Goal: Task Accomplishment & Management: Manage account settings

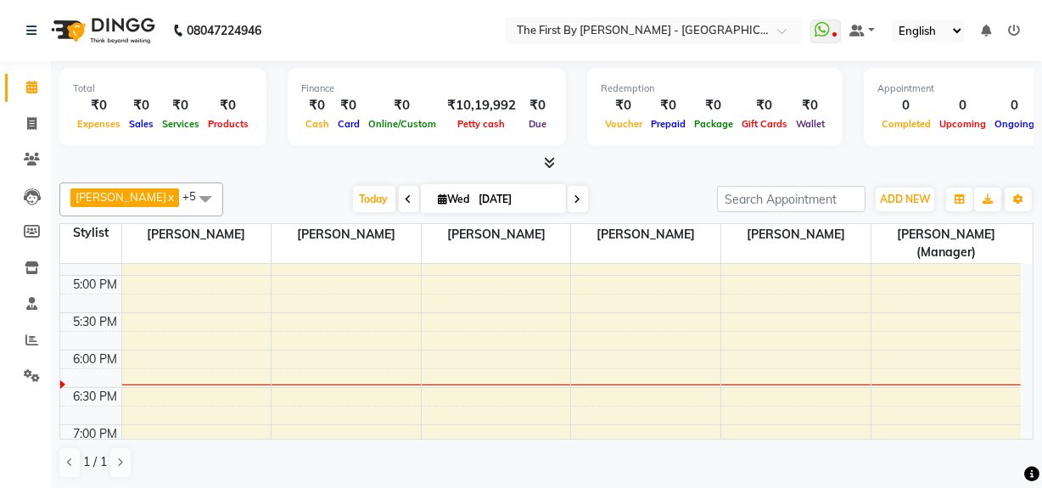
scroll to position [694, 0]
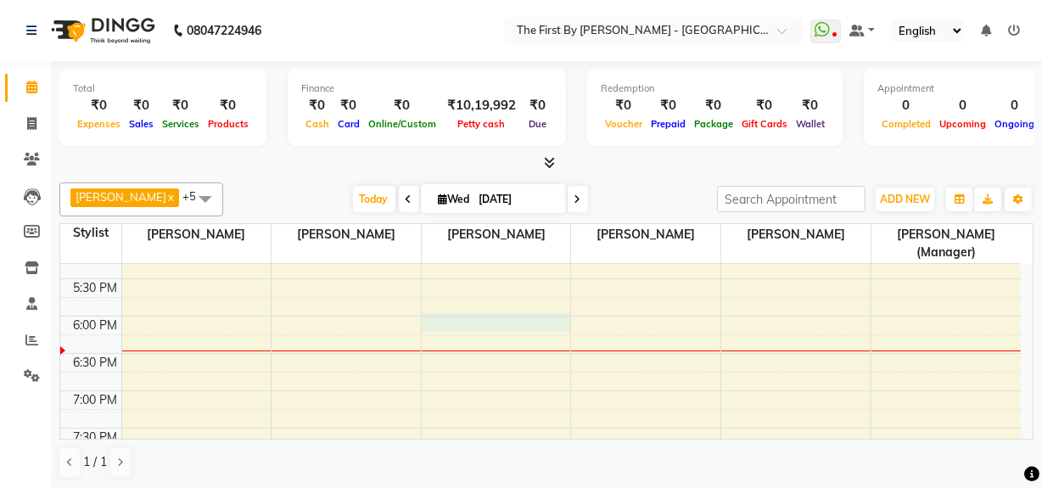
click at [463, 322] on div "8:00 AM 8:30 AM 9:00 AM 9:30 AM 10:00 AM 10:30 AM 11:00 AM 11:30 AM 12:00 PM 12…" at bounding box center [540, 55] width 961 height 970
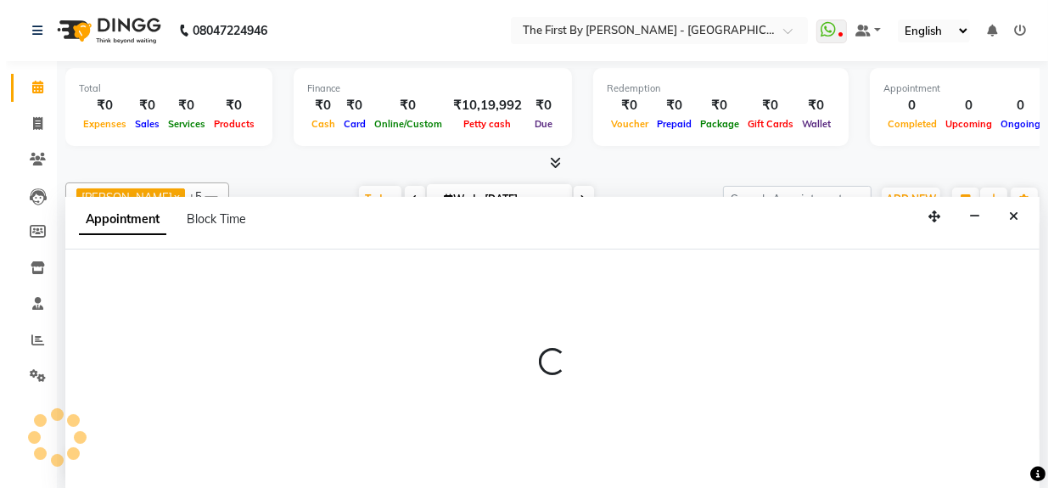
scroll to position [0, 0]
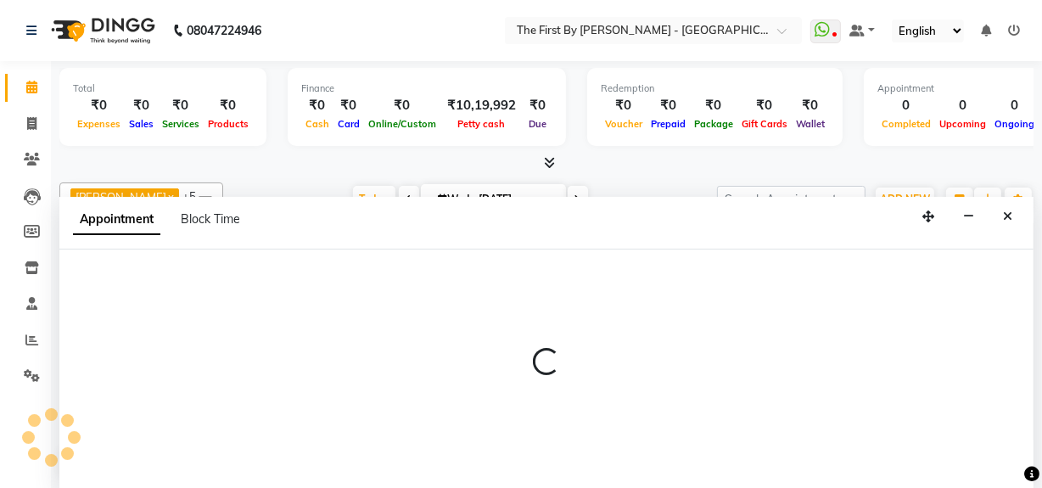
select select "68243"
select select "1080"
select select "tentative"
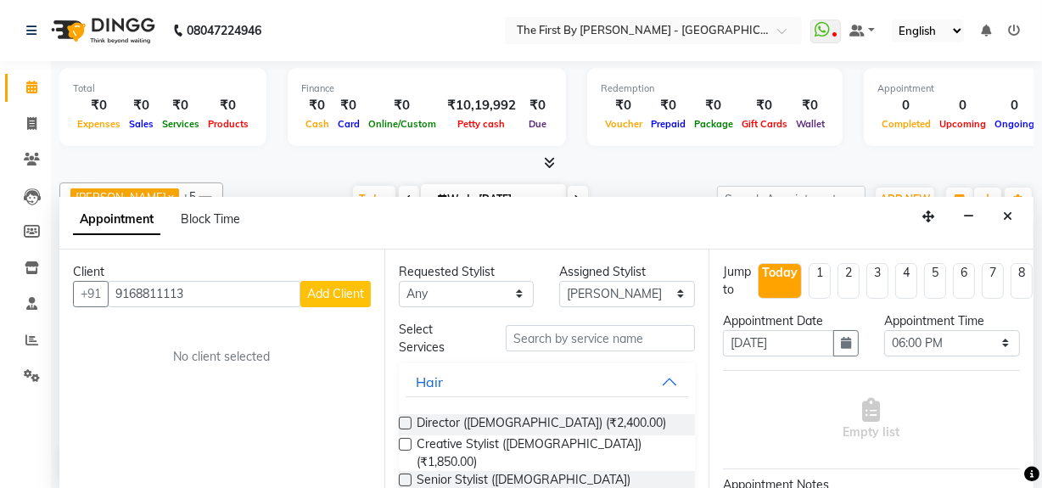
type input "9168811113"
click at [342, 300] on button "Add Client" at bounding box center [335, 294] width 70 height 26
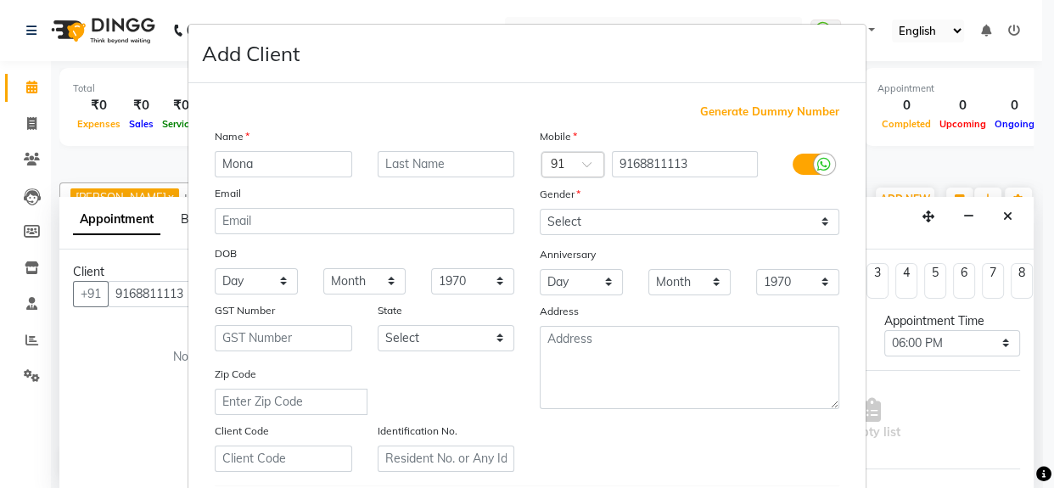
type input "Mona"
click at [400, 173] on input "text" at bounding box center [446, 164] width 137 height 26
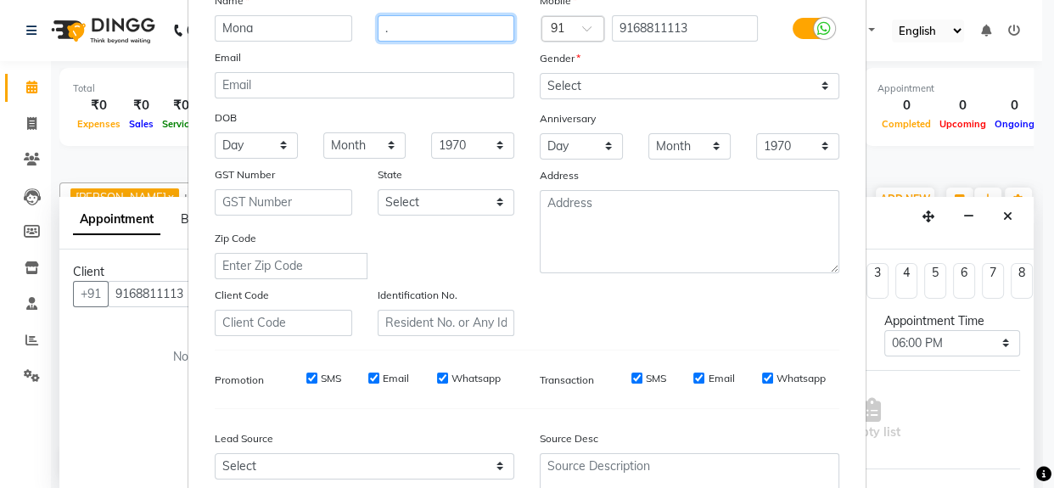
scroll to position [300, 0]
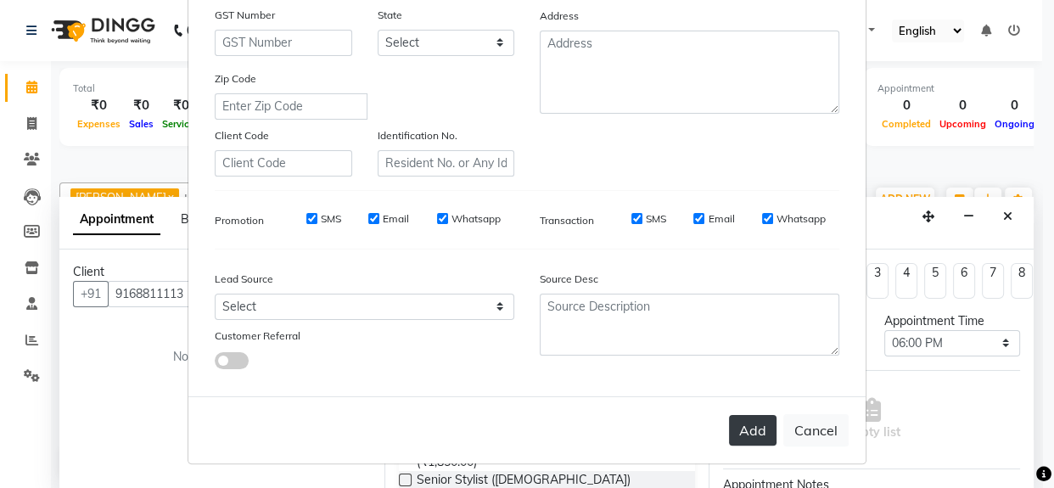
type input "."
click at [730, 418] on button "Add" at bounding box center [753, 430] width 48 height 31
click at [749, 431] on button "Add" at bounding box center [753, 430] width 48 height 31
click at [745, 431] on button "Add" at bounding box center [753, 430] width 48 height 31
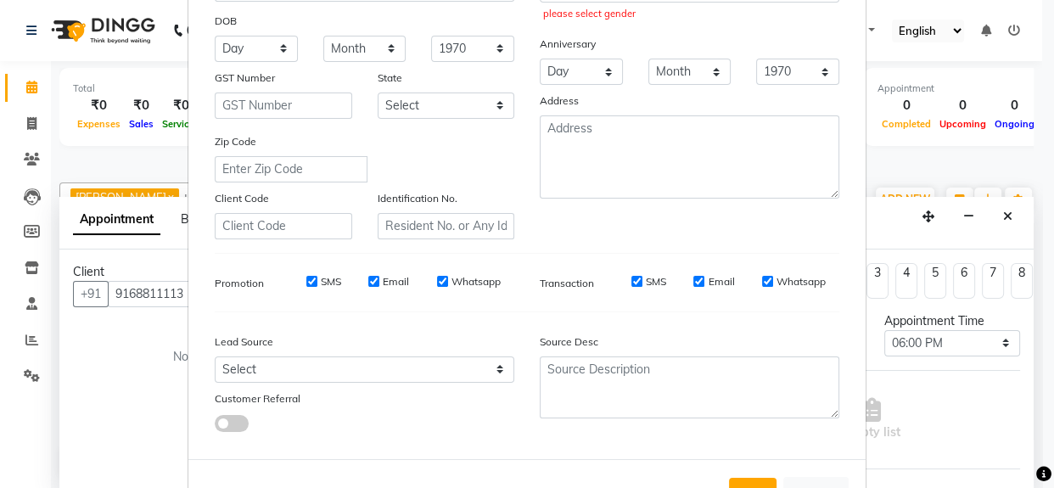
scroll to position [68, 0]
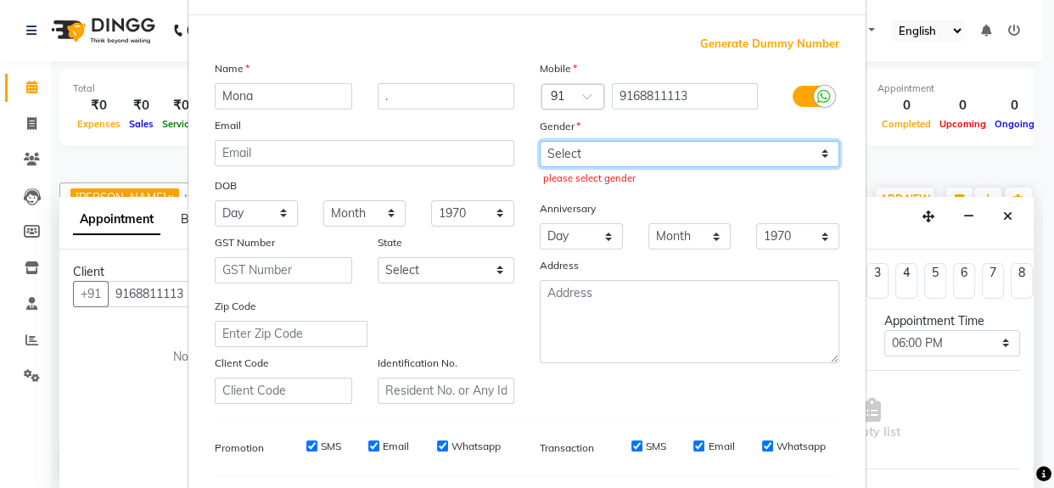
click at [729, 161] on select "Select [DEMOGRAPHIC_DATA] [DEMOGRAPHIC_DATA] Other Prefer Not To Say" at bounding box center [690, 154] width 300 height 26
select select "[DEMOGRAPHIC_DATA]"
click at [540, 141] on select "Select [DEMOGRAPHIC_DATA] [DEMOGRAPHIC_DATA] Other Prefer Not To Say" at bounding box center [690, 154] width 300 height 26
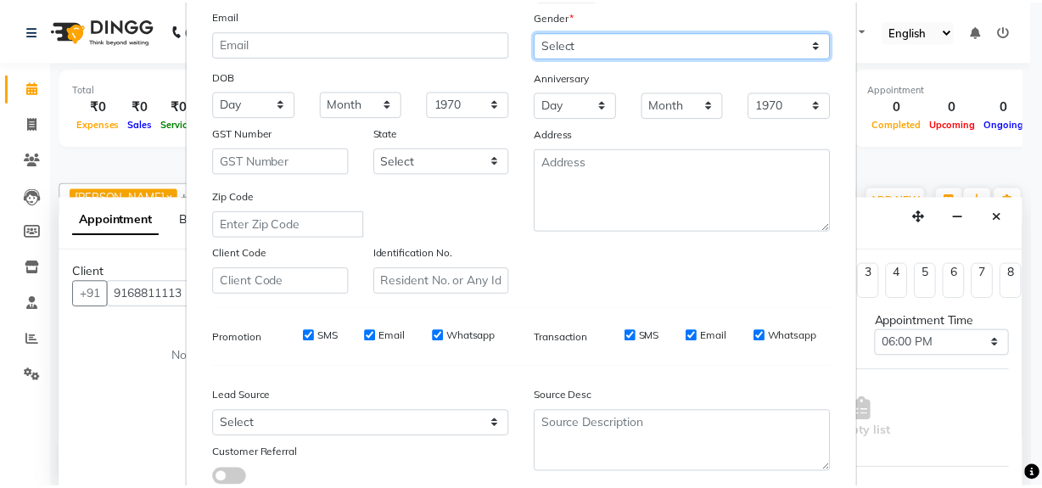
scroll to position [300, 0]
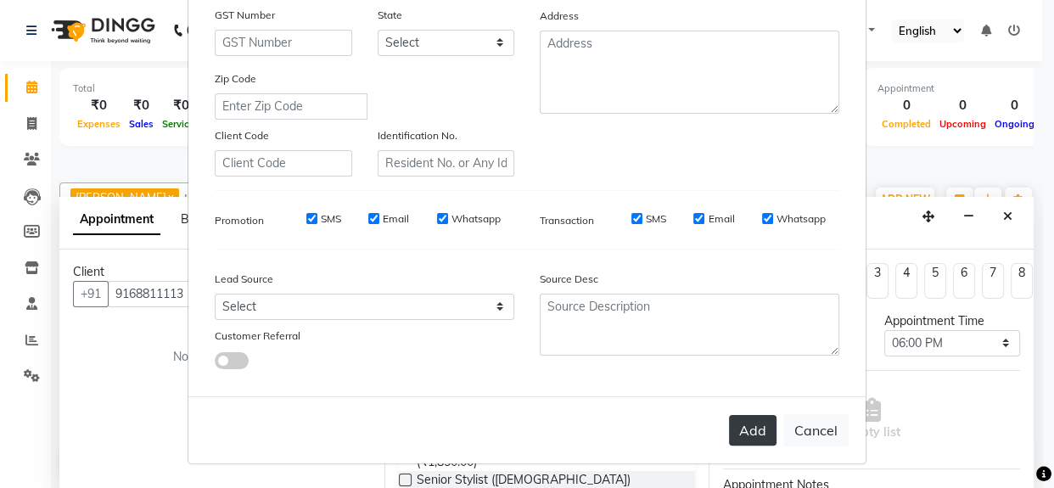
click at [745, 432] on button "Add" at bounding box center [753, 430] width 48 height 31
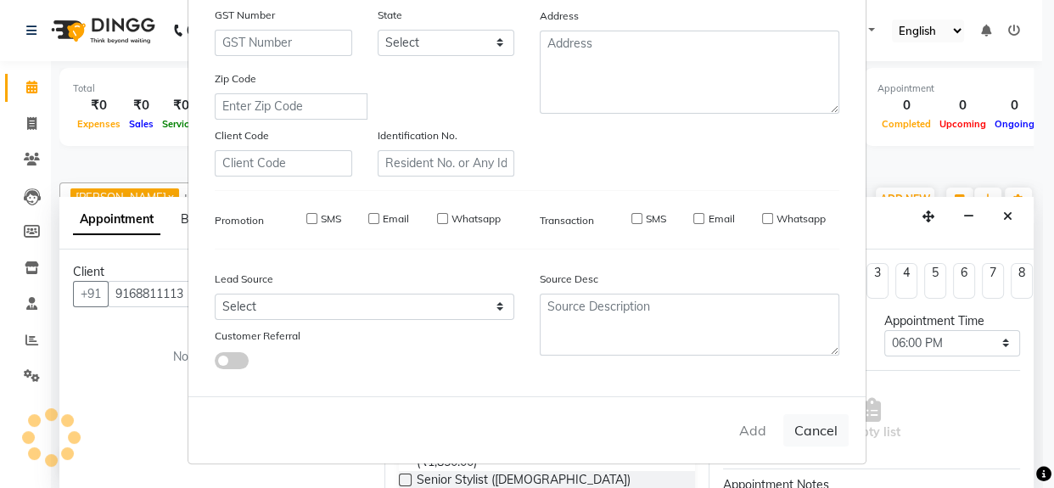
type input "91******13"
select select
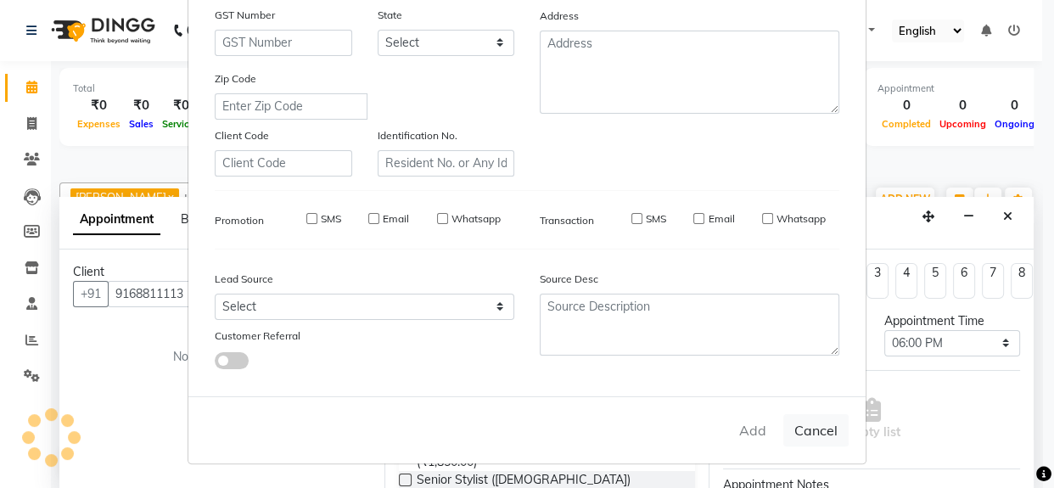
select select
checkbox input "false"
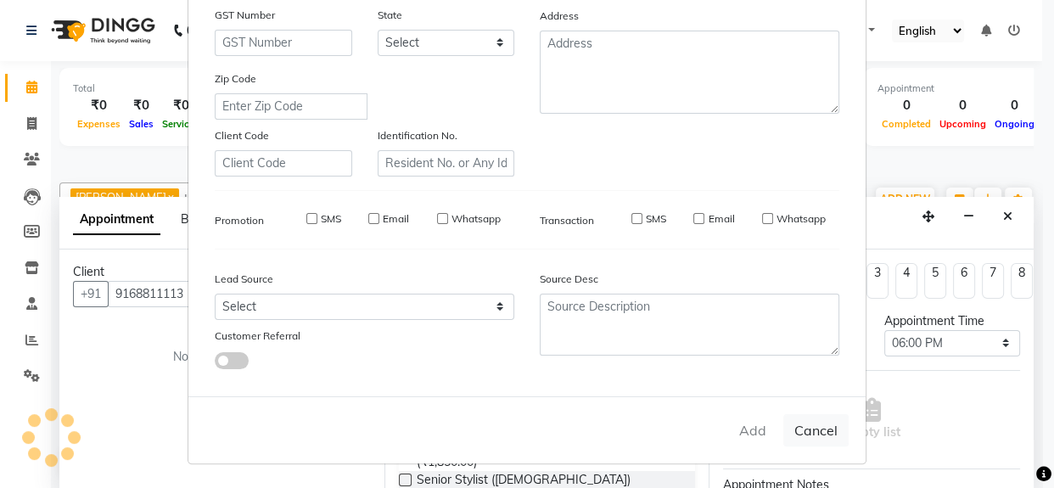
checkbox input "false"
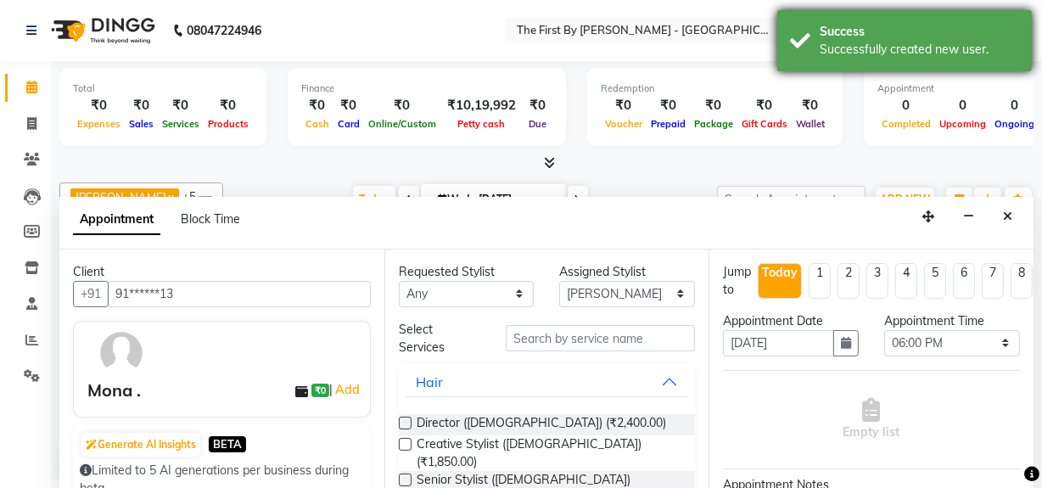
click at [868, 42] on div "Successfully created new user." at bounding box center [919, 50] width 199 height 18
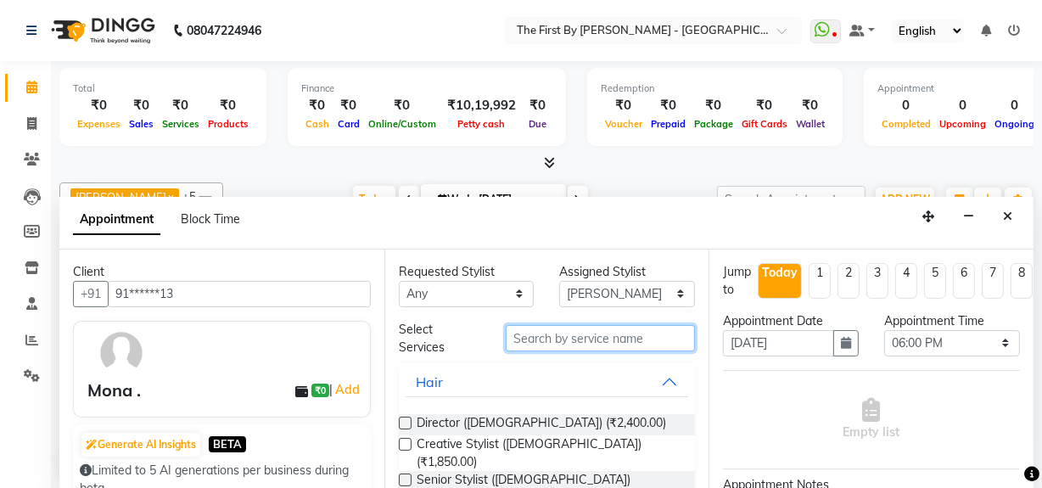
click at [578, 335] on input "text" at bounding box center [600, 338] width 189 height 26
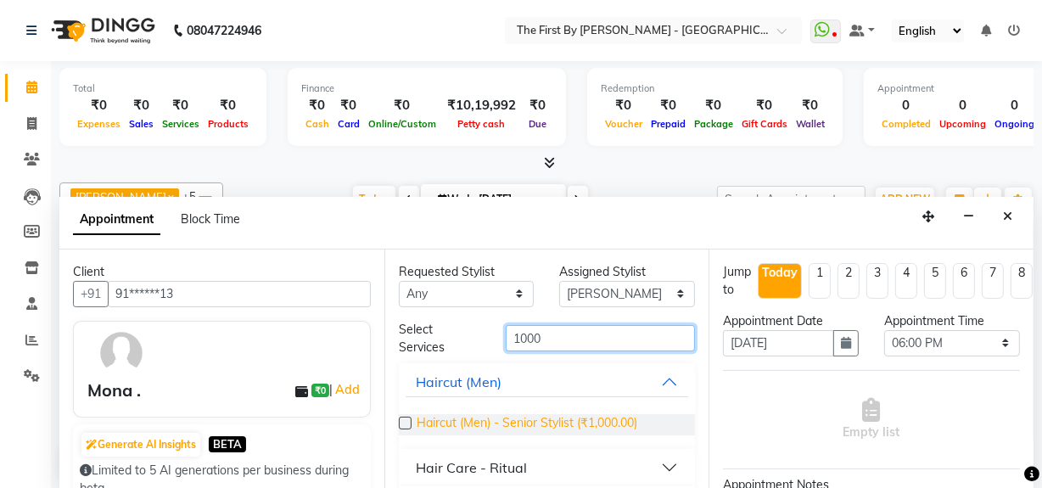
type input "1000"
click at [594, 422] on span "Haircut (Men) - Senior Stylist (₹1,000.00)" at bounding box center [527, 424] width 221 height 21
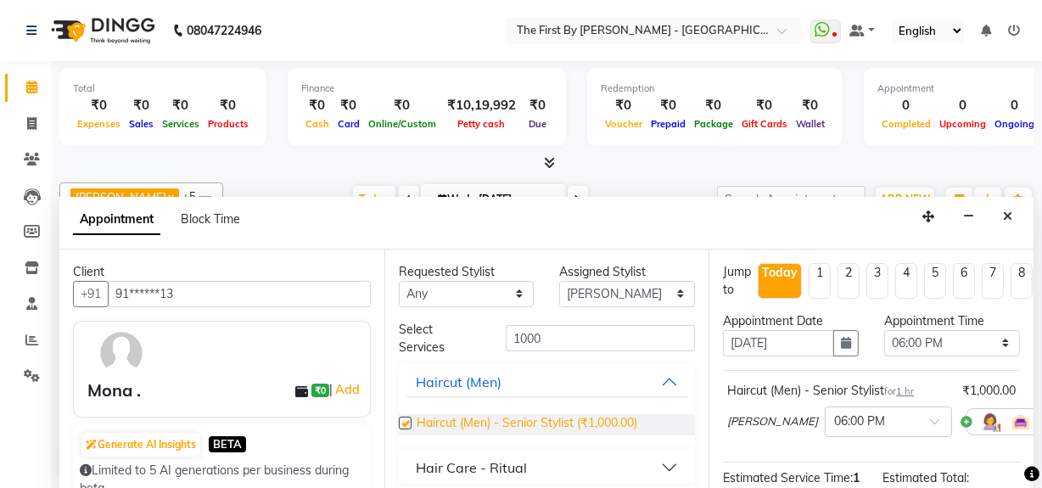
checkbox input "false"
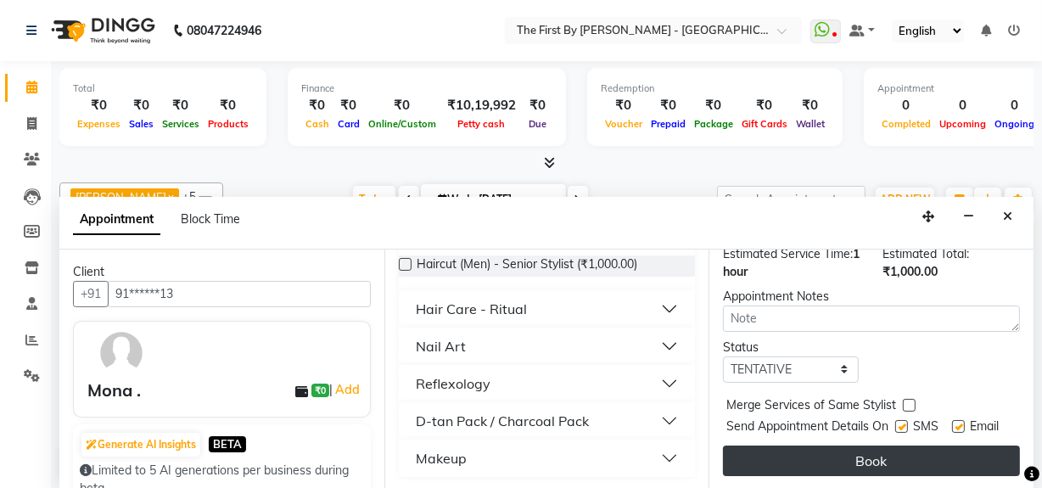
scroll to position [251, 0]
click at [770, 451] on button "Book" at bounding box center [871, 461] width 297 height 31
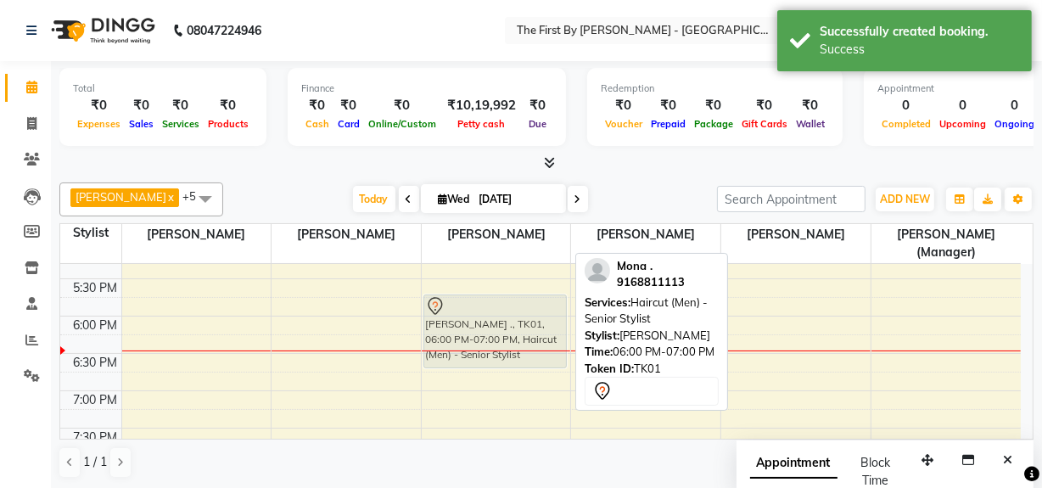
scroll to position [693, 0]
drag, startPoint x: 547, startPoint y: 322, endPoint x: 553, endPoint y: 300, distance: 22.9
click at [553, 300] on div "[PERSON_NAME] ., TK01, 06:00 PM-07:00 PM, Haircut (Men) - Senior Stylist [PERSO…" at bounding box center [496, 56] width 149 height 970
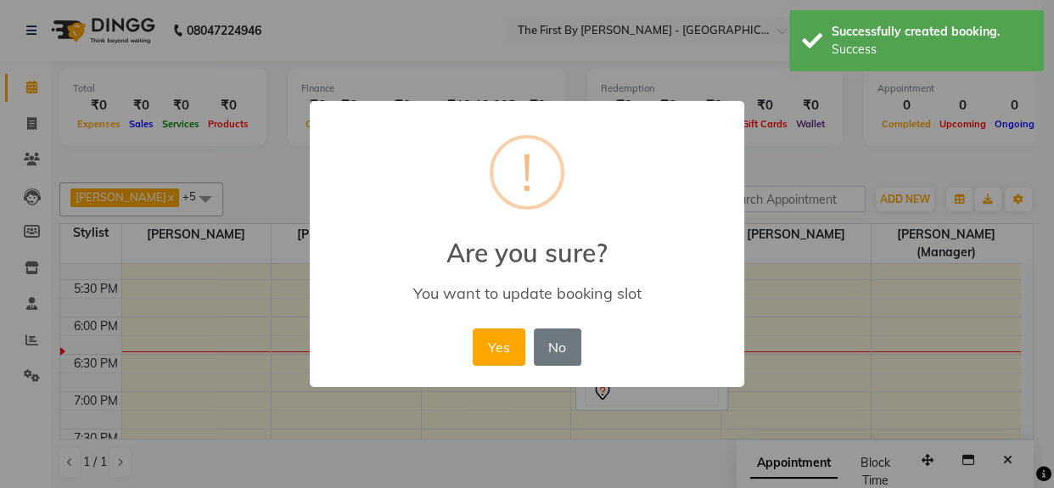
click at [470, 366] on div "Yes No No" at bounding box center [526, 347] width 116 height 46
click at [487, 339] on button "Yes" at bounding box center [499, 346] width 52 height 37
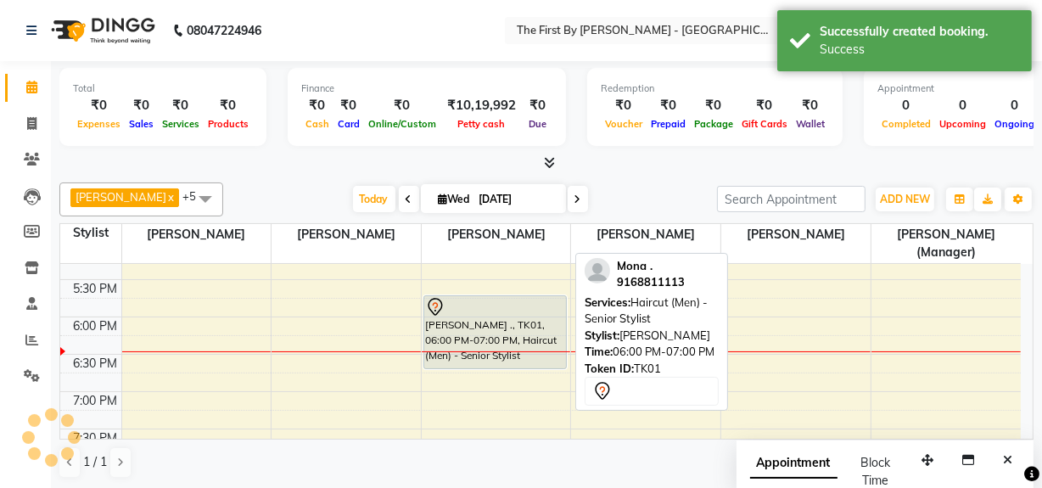
click at [470, 345] on div "[PERSON_NAME] ., TK01, 06:00 PM-07:00 PM, Haircut (Men) - Senior Stylist" at bounding box center [495, 332] width 142 height 72
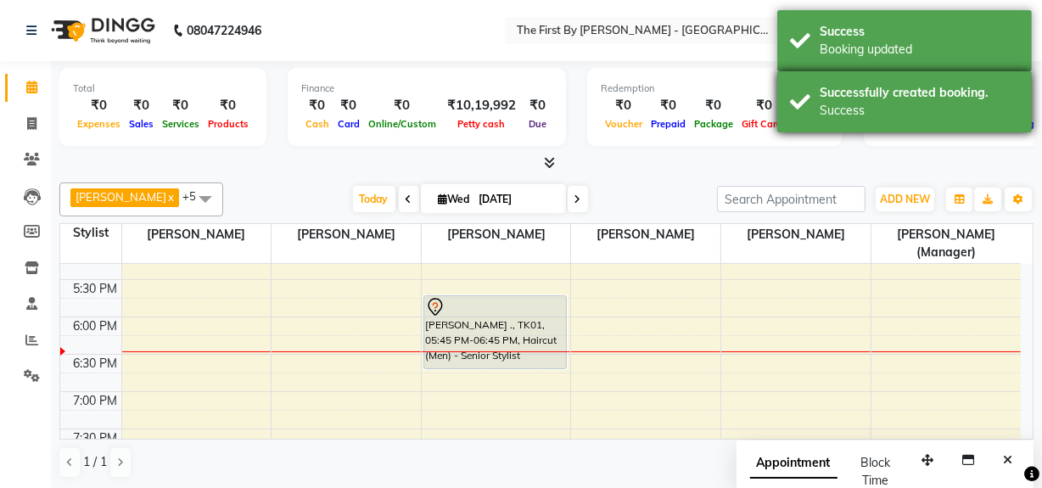
click at [793, 80] on div "Successfully created booking. Success" at bounding box center [904, 101] width 255 height 61
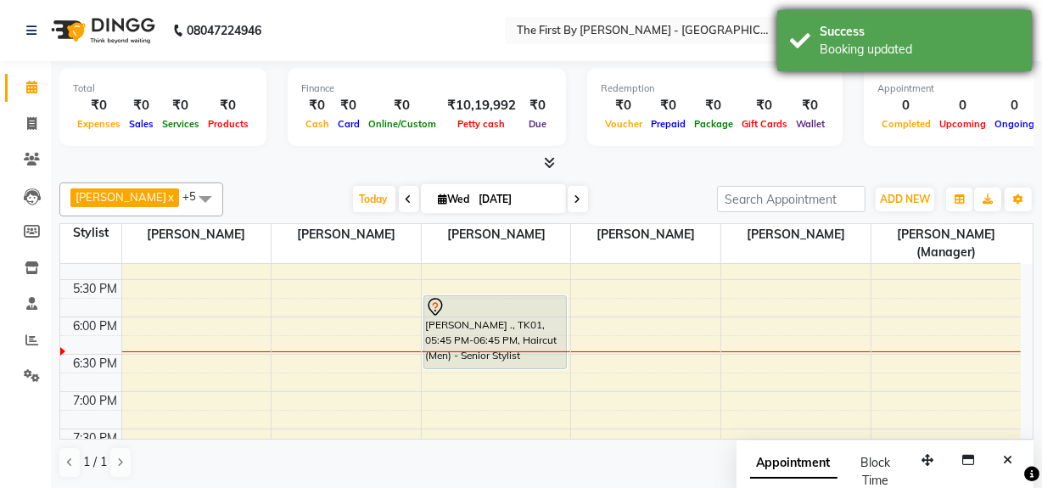
click at [805, 41] on div "Success Booking updated" at bounding box center [904, 40] width 255 height 61
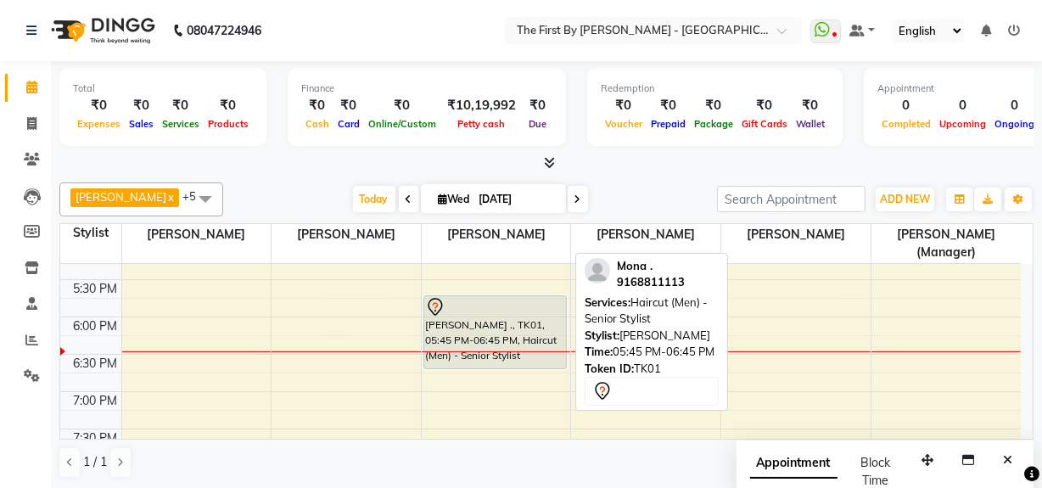
click at [474, 329] on div "[PERSON_NAME] ., TK01, 05:45 PM-06:45 PM, Haircut (Men) - Senior Stylist" at bounding box center [495, 332] width 142 height 72
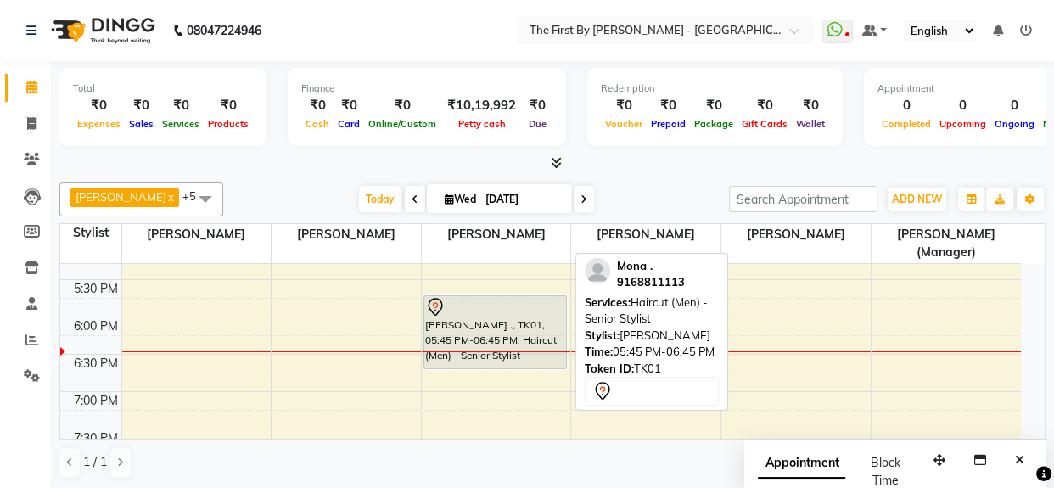
select select "7"
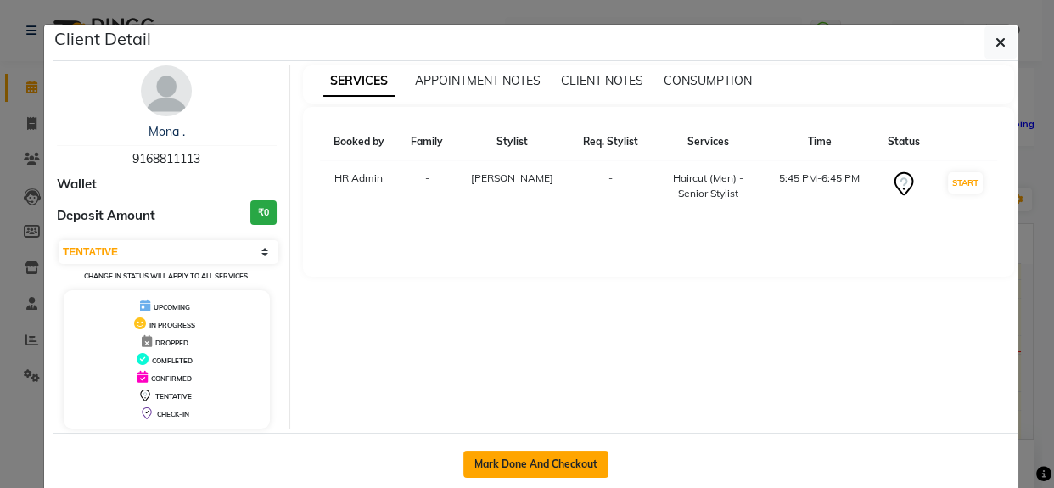
click at [573, 457] on button "Mark Done And Checkout" at bounding box center [535, 464] width 145 height 27
select select "service"
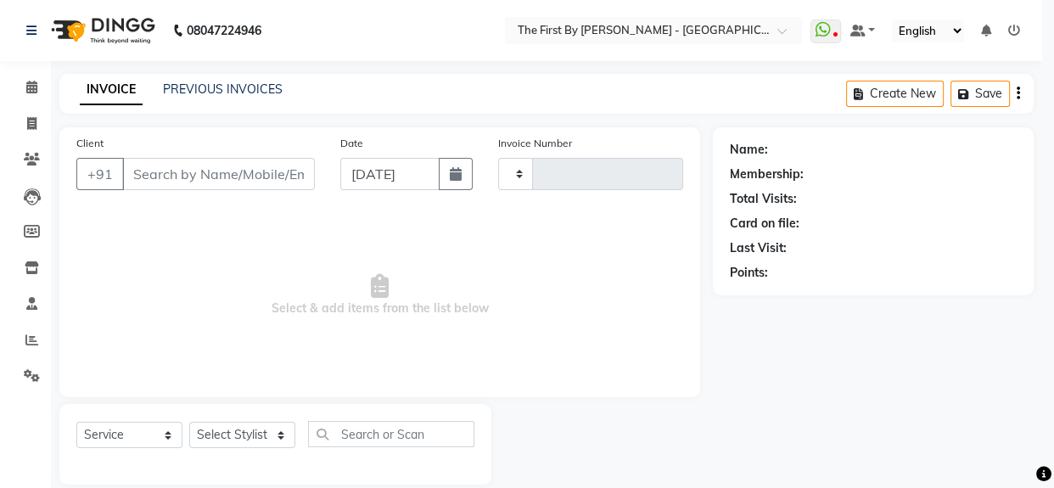
type input "0529"
select select "3"
select select "6407"
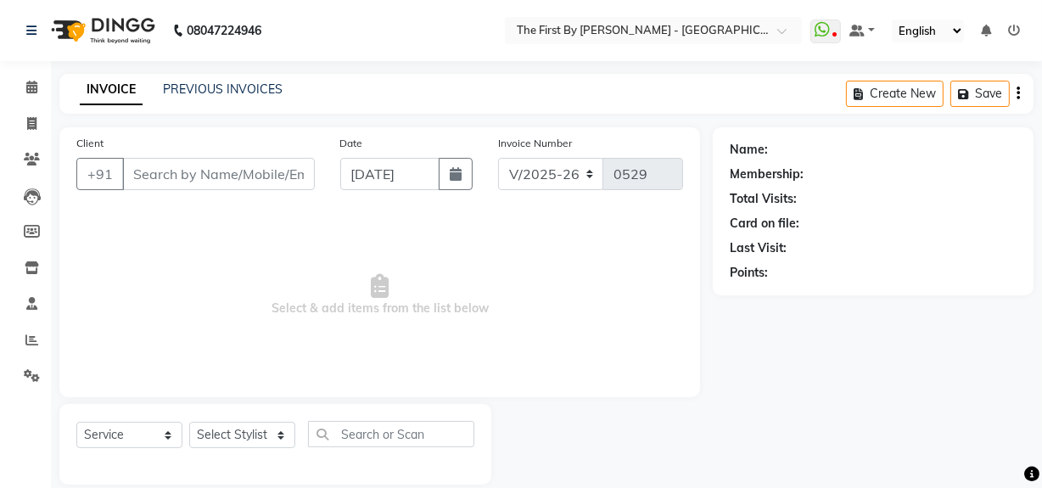
type input "91******13"
select select "68243"
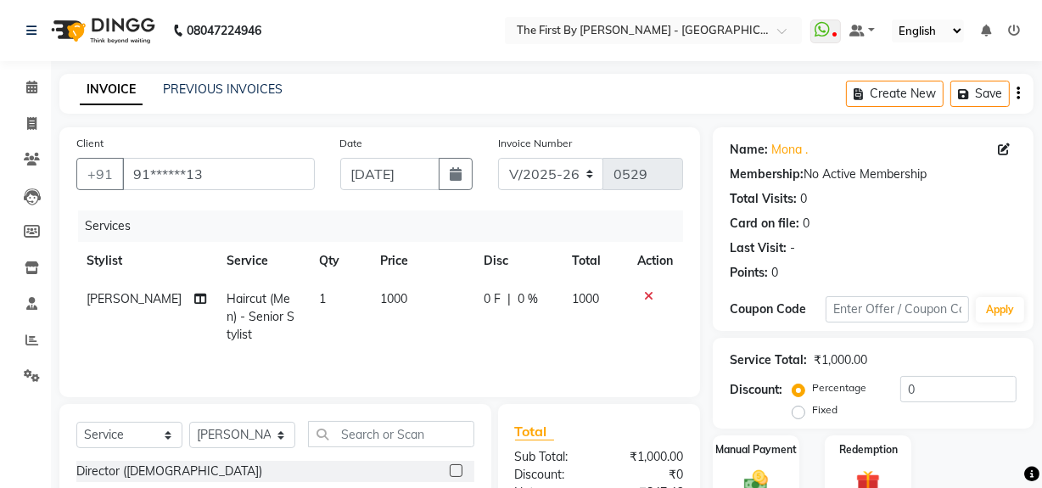
scroll to position [192, 0]
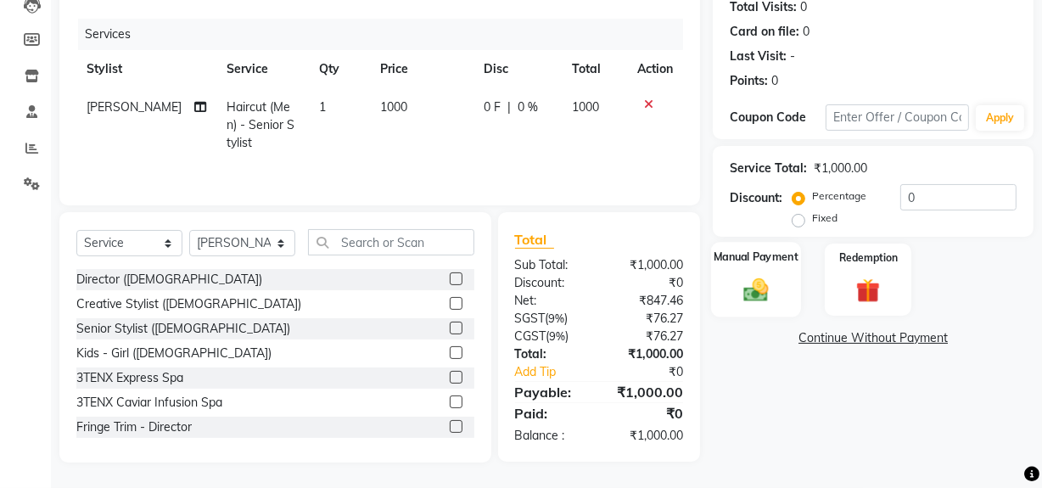
click at [761, 276] on img at bounding box center [756, 289] width 41 height 29
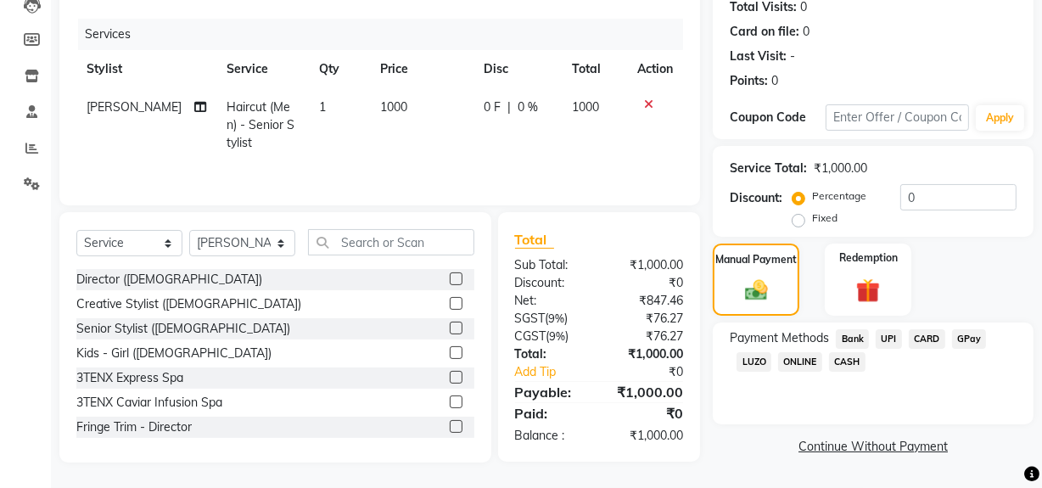
click at [894, 339] on span "UPI" at bounding box center [889, 339] width 26 height 20
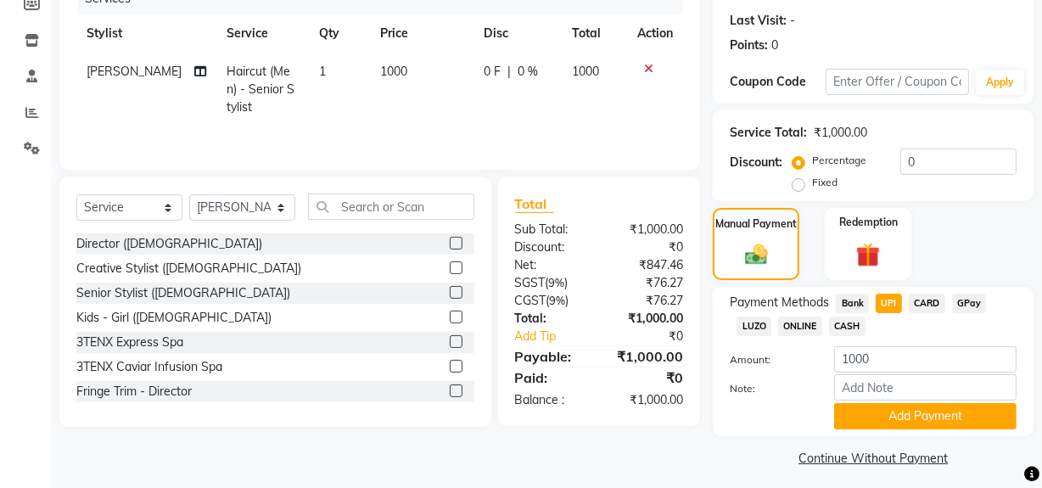
scroll to position [235, 0]
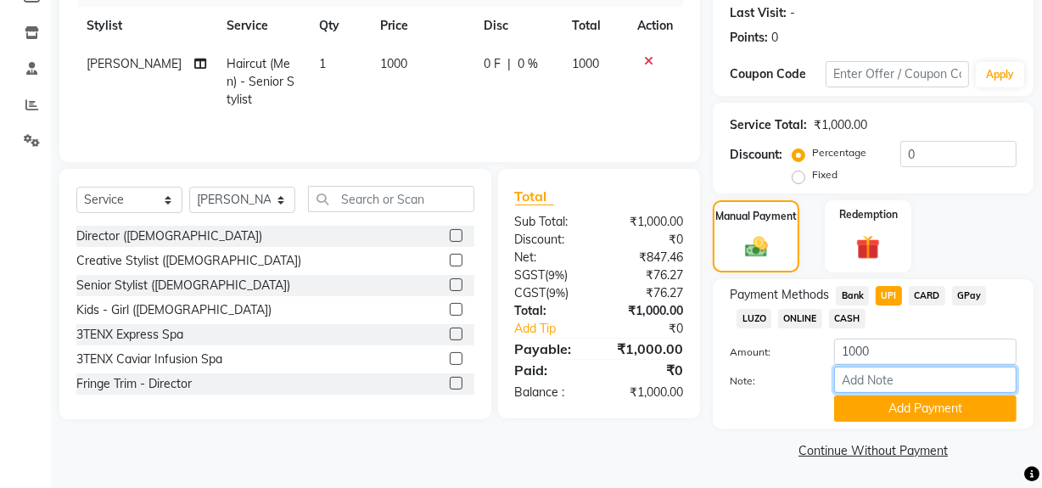
drag, startPoint x: 925, startPoint y: 391, endPoint x: 935, endPoint y: 456, distance: 65.3
click at [925, 392] on input "Note:" at bounding box center [925, 380] width 182 height 26
click at [847, 408] on button "Add Payment" at bounding box center [925, 408] width 182 height 26
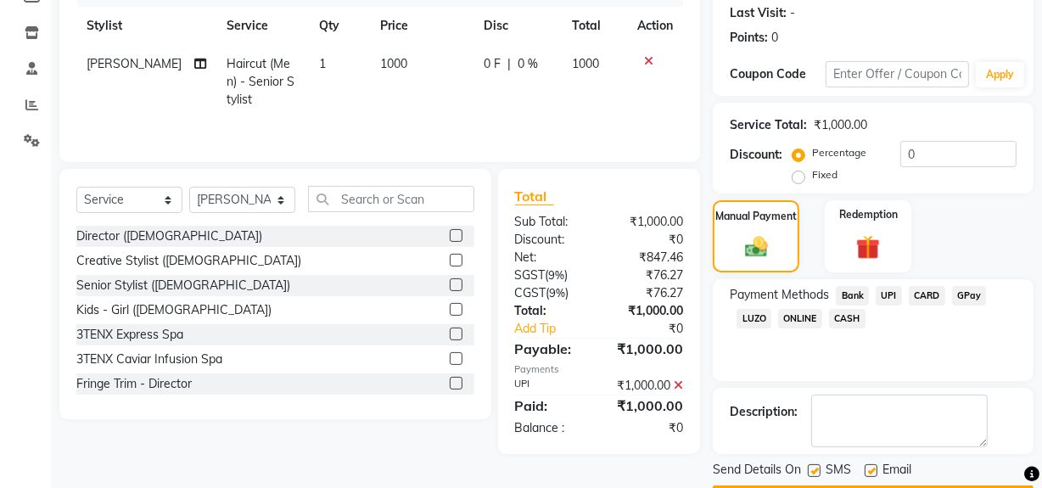
scroll to position [283, 0]
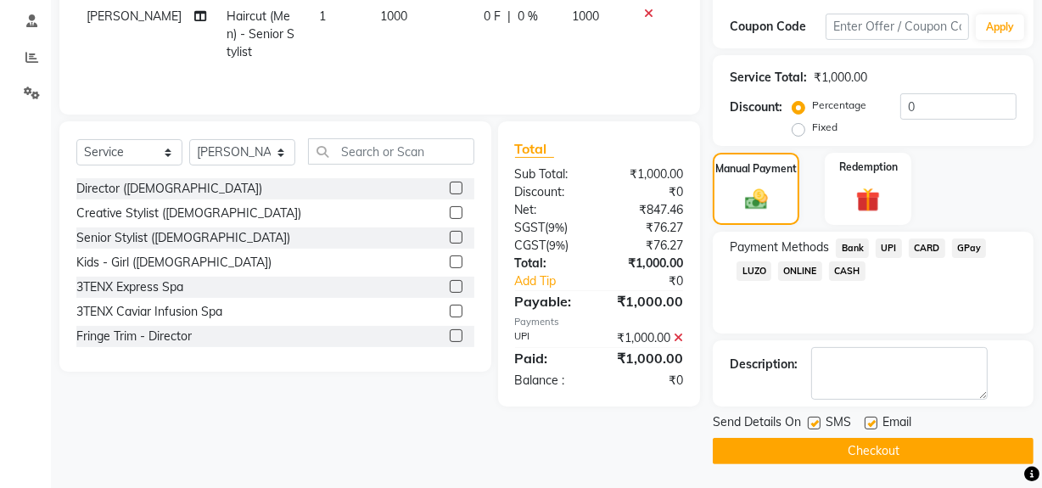
click at [861, 453] on button "Checkout" at bounding box center [873, 451] width 321 height 26
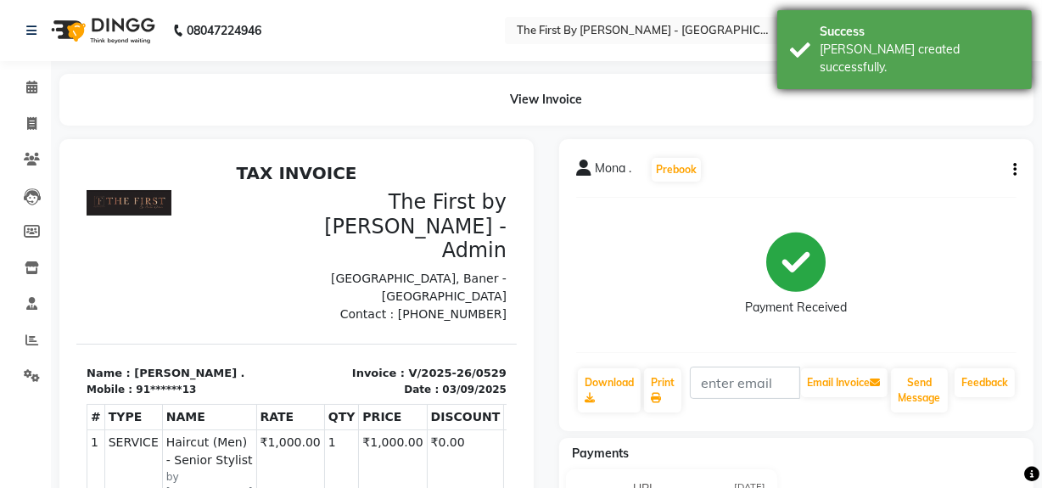
click at [805, 26] on div "Success [PERSON_NAME] created successfully." at bounding box center [904, 49] width 255 height 79
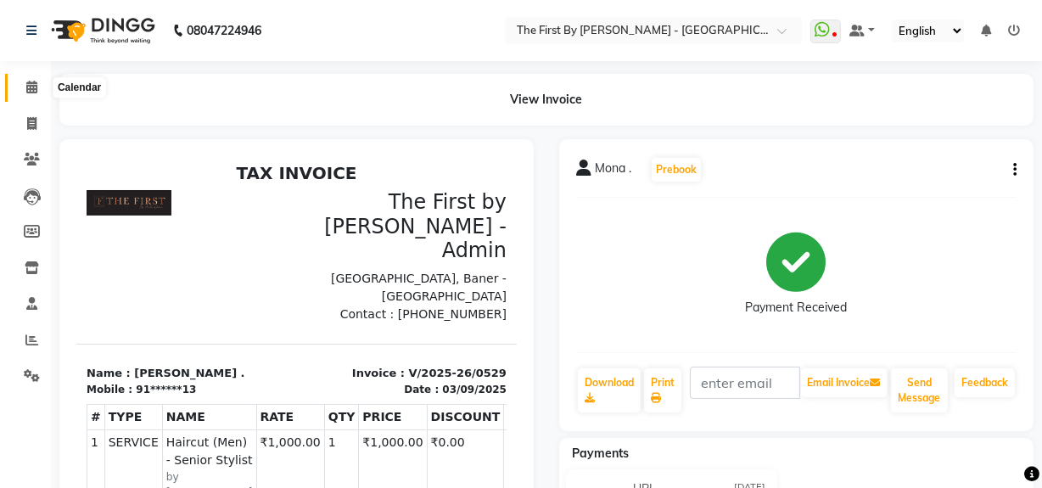
click at [25, 87] on span at bounding box center [32, 88] width 30 height 20
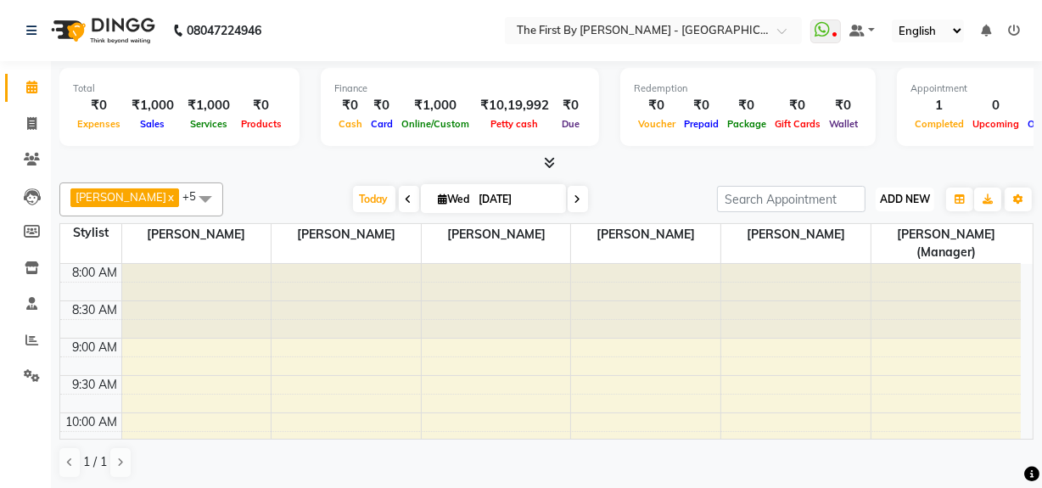
click at [908, 188] on button "ADD NEW Toggle Dropdown" at bounding box center [905, 200] width 59 height 24
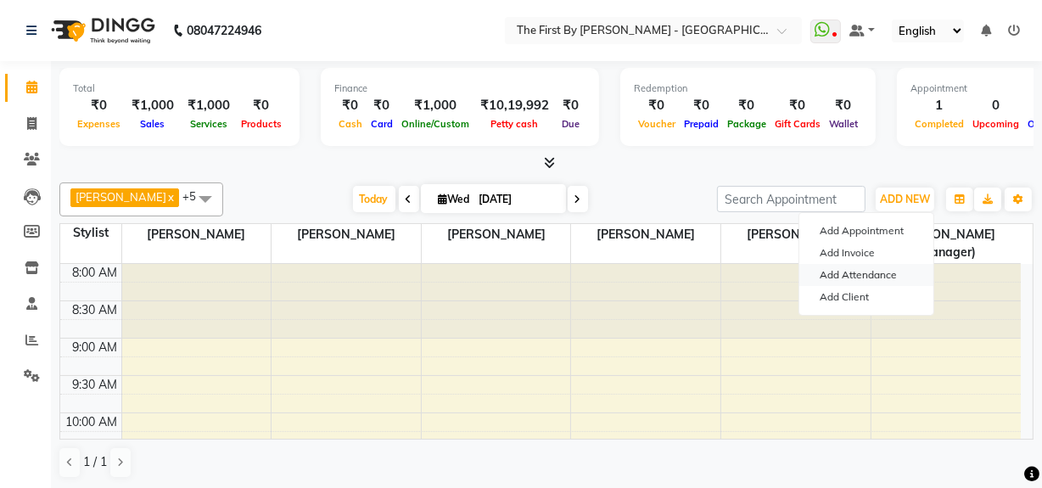
click at [911, 275] on link "Add Attendance" at bounding box center [866, 275] width 134 height 22
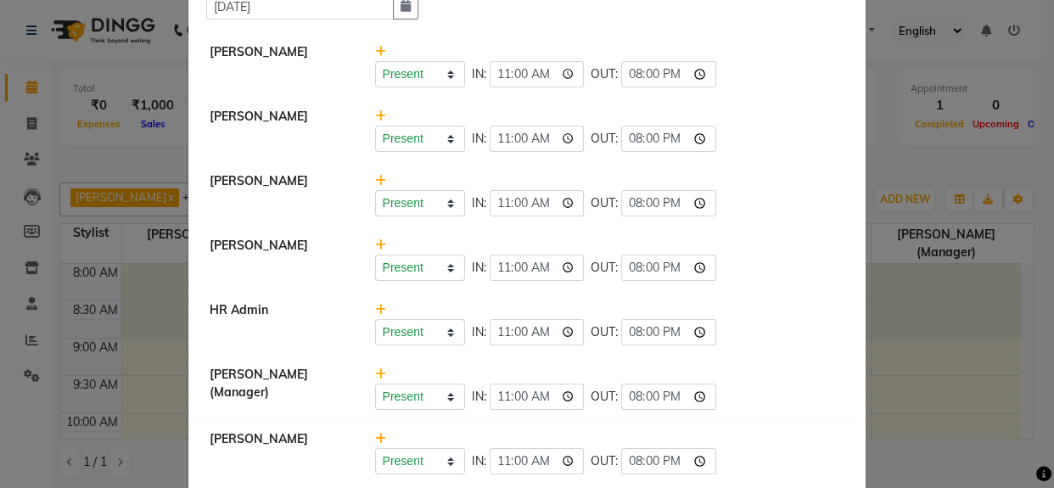
scroll to position [247, 0]
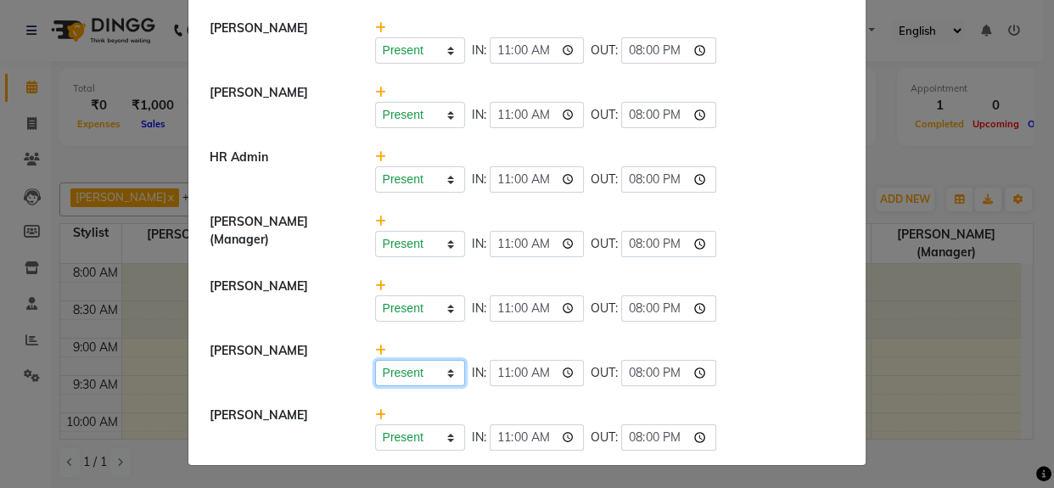
click at [407, 373] on select "Present Absent Late Half Day Weekly Off" at bounding box center [420, 373] width 90 height 26
select select "A"
click at [375, 360] on select "Present Absent Late Half Day Weekly Off" at bounding box center [420, 373] width 90 height 26
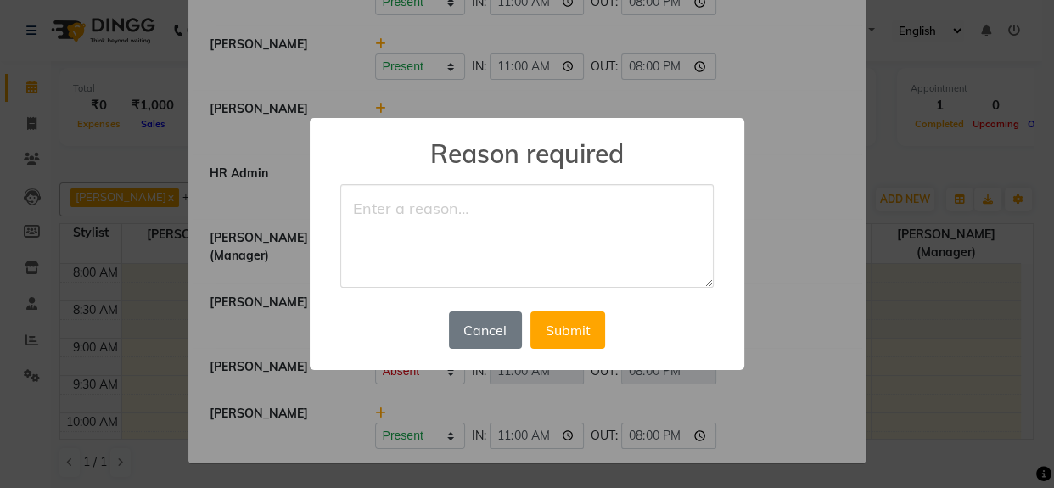
scroll to position [229, 0]
click at [509, 212] on textarea at bounding box center [526, 236] width 373 height 104
type textarea "Left"
click at [567, 338] on button "Submit" at bounding box center [567, 329] width 75 height 37
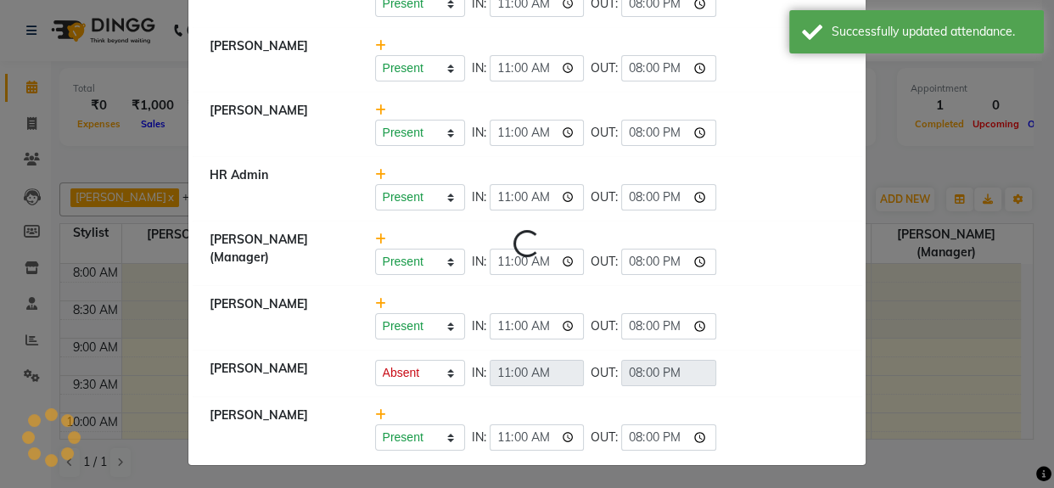
scroll to position [0, 0]
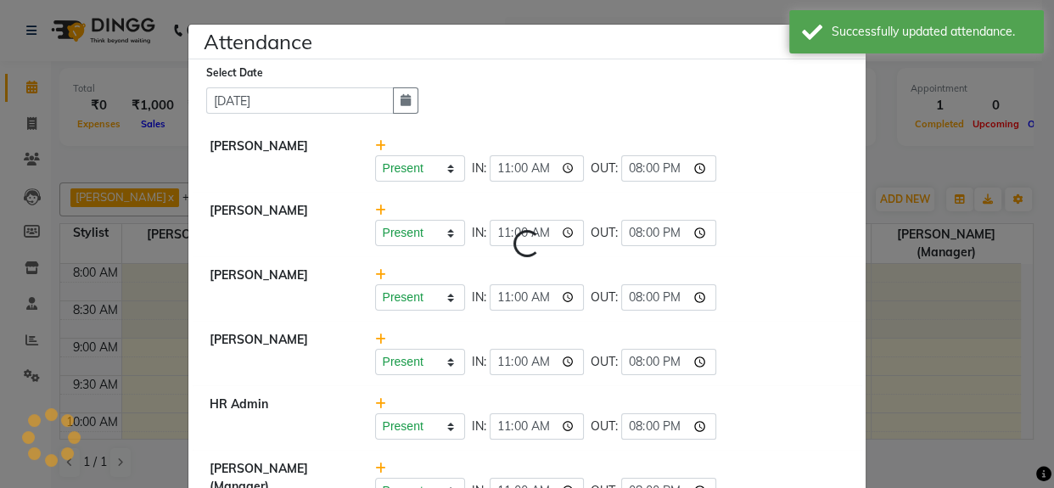
select select "A"
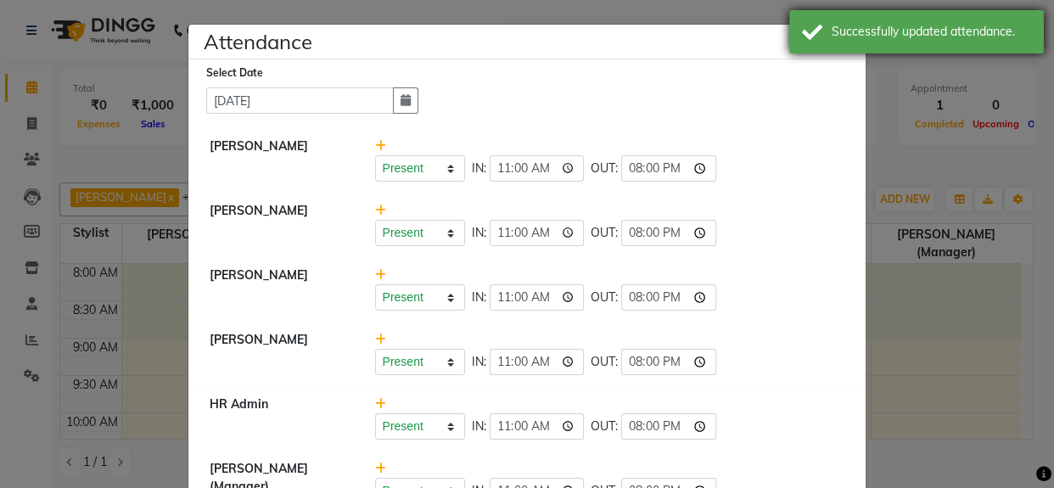
click at [861, 37] on div "Successfully updated attendance." at bounding box center [931, 32] width 199 height 18
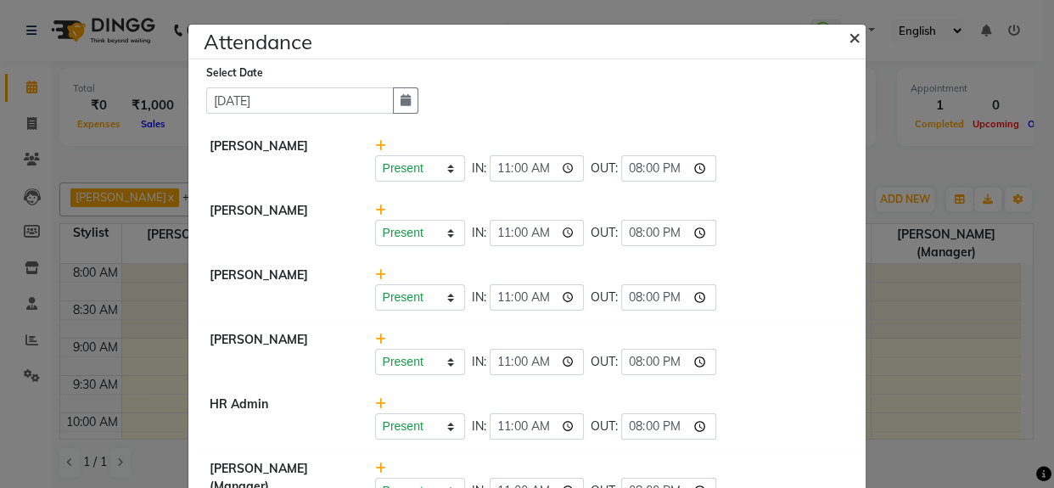
click at [849, 36] on span "×" at bounding box center [855, 36] width 12 height 25
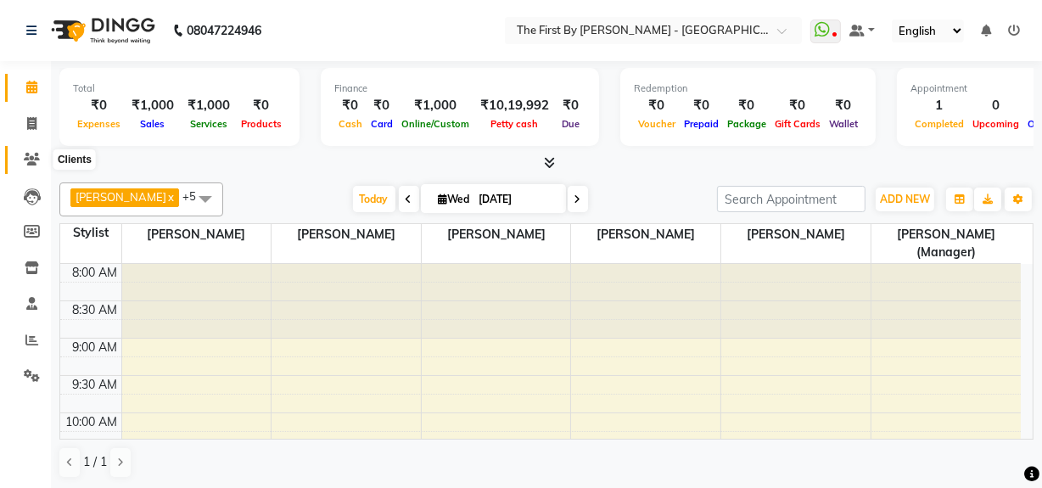
click at [26, 160] on icon at bounding box center [32, 159] width 16 height 13
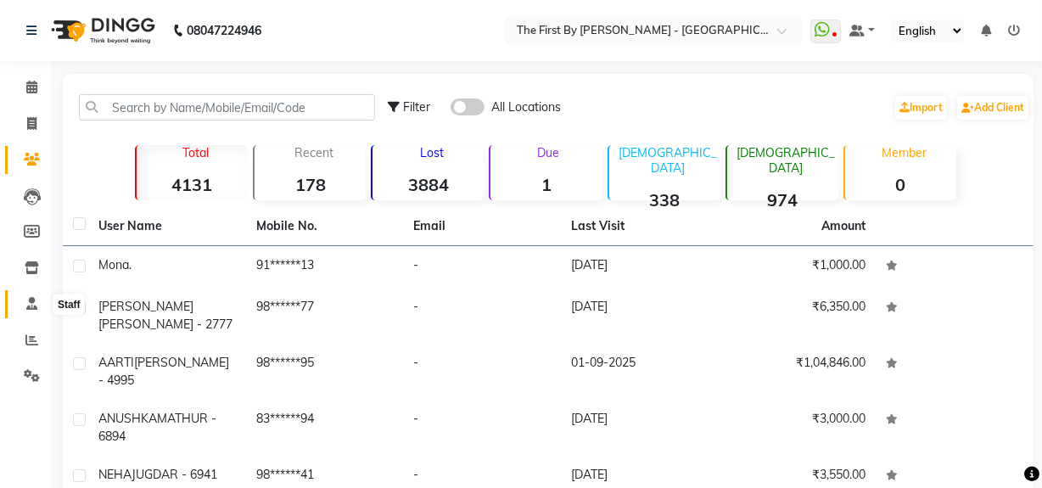
click at [27, 307] on icon at bounding box center [31, 303] width 11 height 13
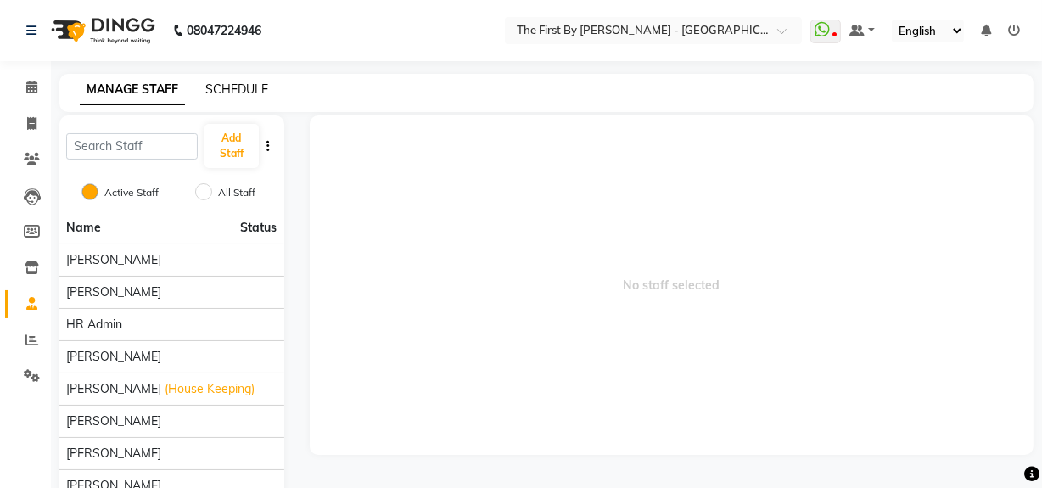
click at [234, 91] on link "SCHEDULE" at bounding box center [236, 88] width 63 height 15
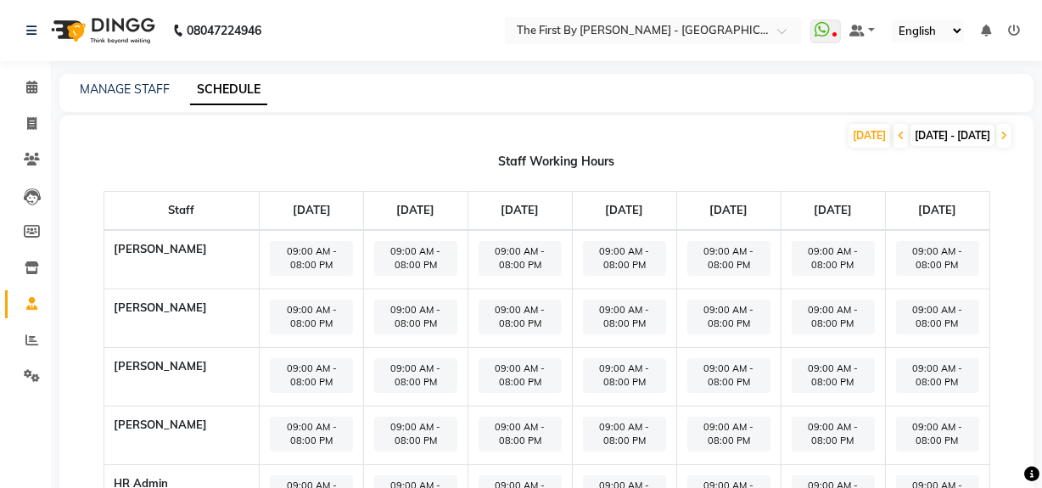
click at [112, 96] on div "MANAGE STAFF" at bounding box center [125, 90] width 90 height 18
click at [135, 88] on link "MANAGE STAFF" at bounding box center [125, 88] width 90 height 15
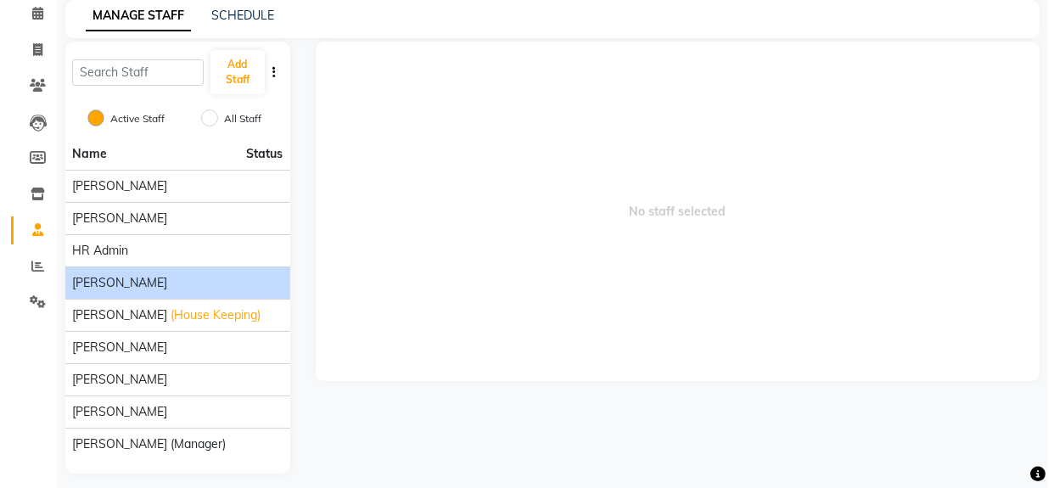
scroll to position [84, 0]
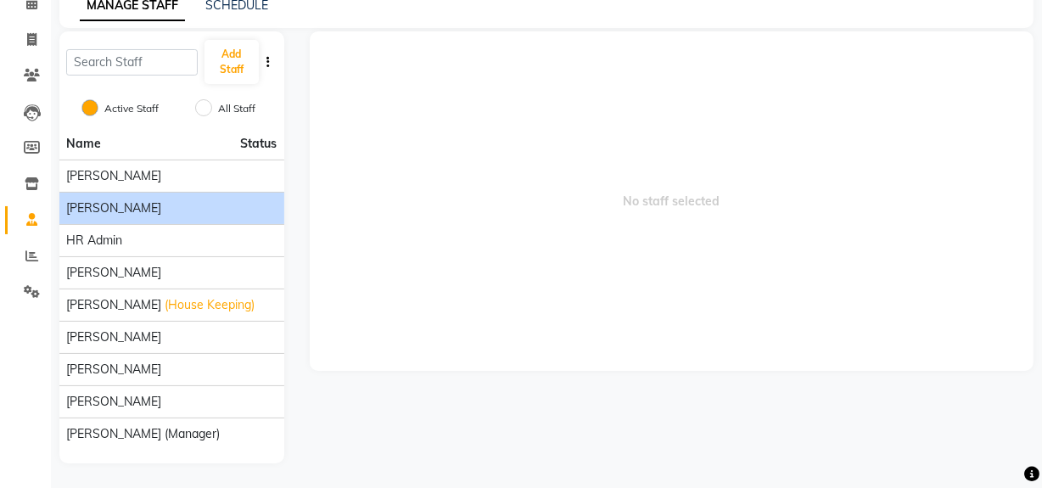
click at [153, 205] on div "[PERSON_NAME]" at bounding box center [171, 208] width 211 height 18
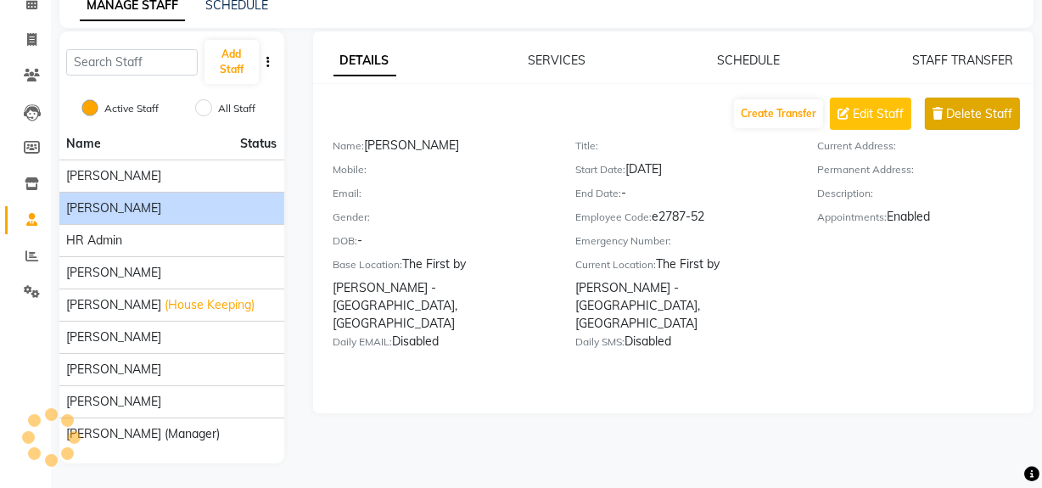
click at [973, 118] on span "Delete Staff" at bounding box center [979, 114] width 66 height 18
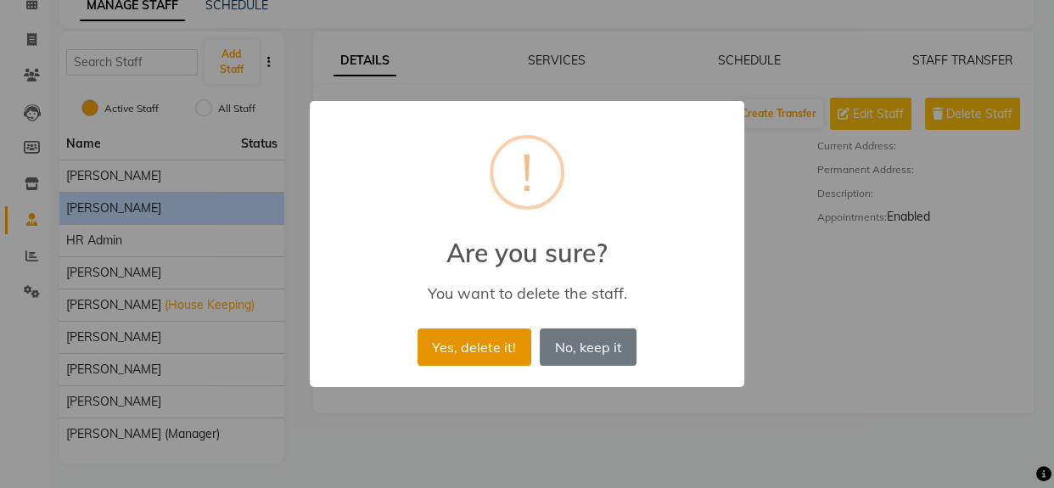
click at [484, 351] on button "Yes, delete it!" at bounding box center [475, 346] width 114 height 37
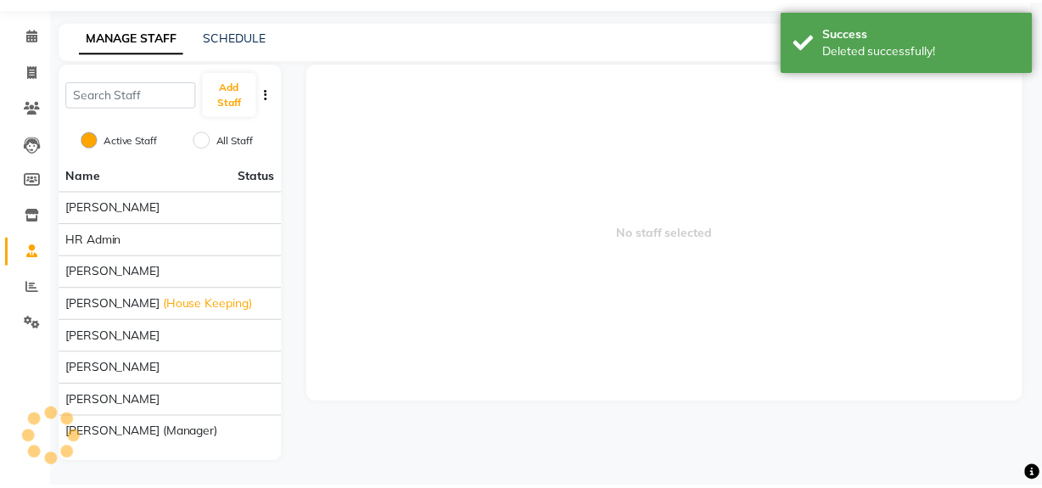
scroll to position [51, 0]
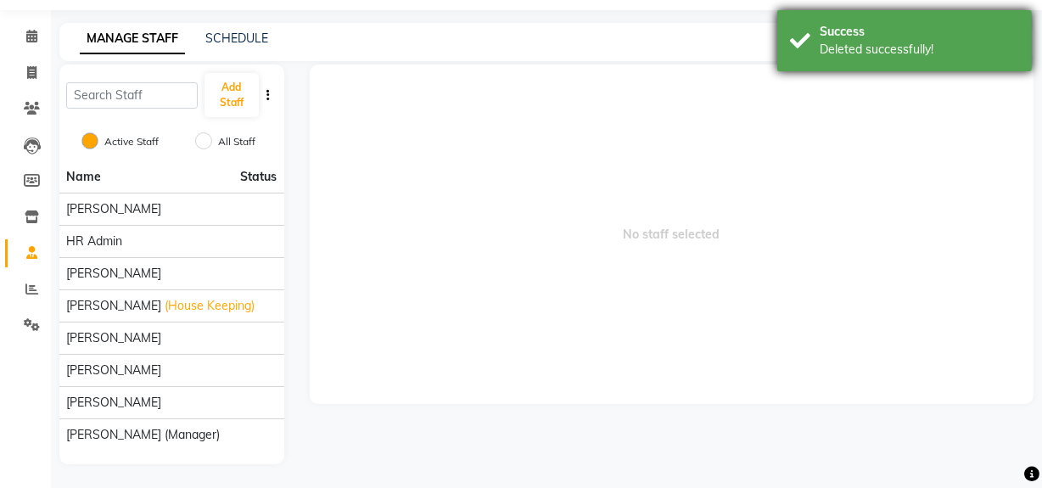
click at [829, 45] on div "Deleted successfully!" at bounding box center [919, 50] width 199 height 18
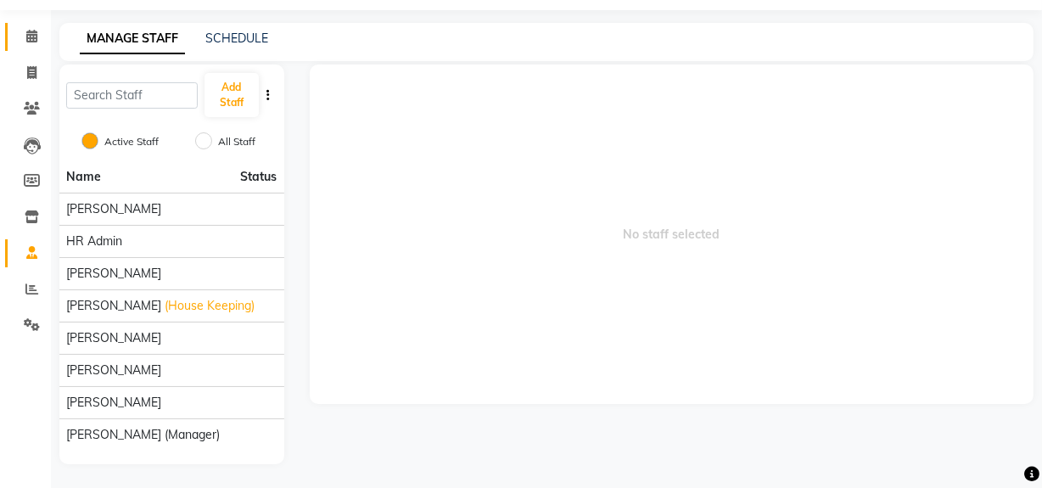
click at [34, 23] on link "Calendar" at bounding box center [25, 37] width 41 height 28
